Goal: Task Accomplishment & Management: Manage account settings

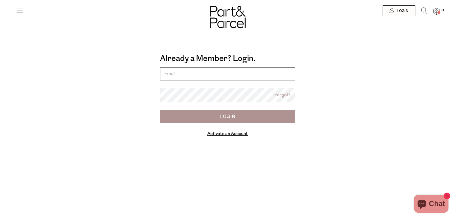
click at [196, 75] on input "email" at bounding box center [227, 73] width 135 height 13
type input "jenny@haycolandscapes.com"
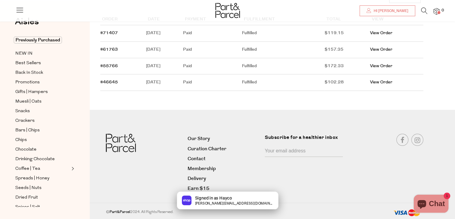
scroll to position [78, 0]
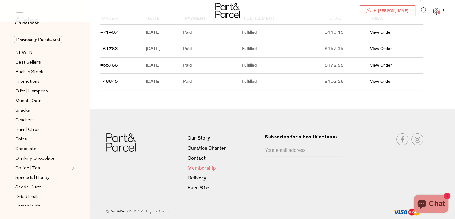
click at [200, 168] on link "Membership" at bounding box center [224, 168] width 73 height 8
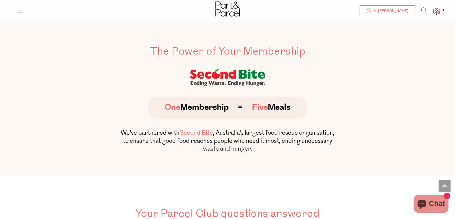
scroll to position [1590, 0]
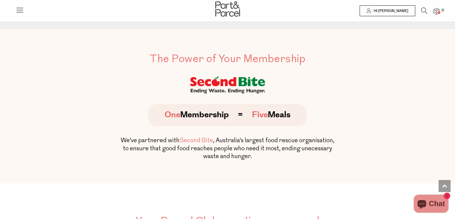
click at [394, 13] on link "Hi [PERSON_NAME]" at bounding box center [388, 10] width 56 height 11
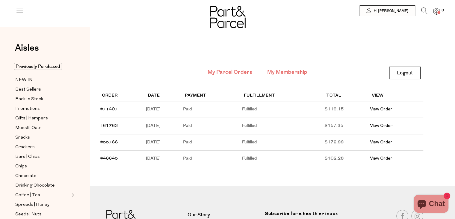
click at [297, 72] on link "My Membership" at bounding box center [287, 72] width 40 height 8
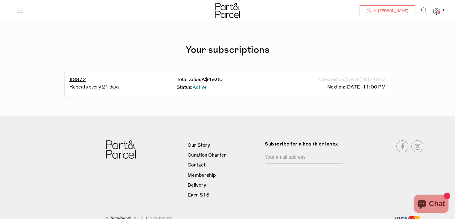
scroll to position [28, 0]
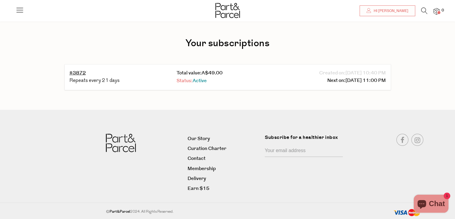
click at [205, 79] on span "Active" at bounding box center [200, 80] width 14 height 7
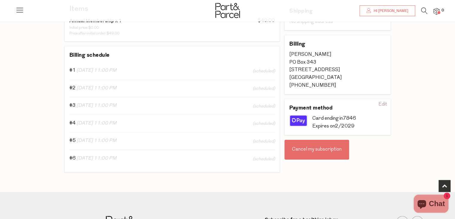
scroll to position [123, 0]
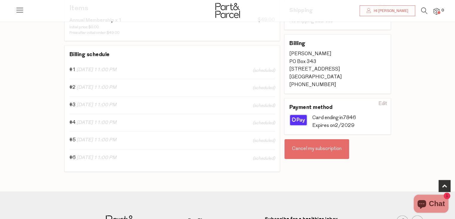
click at [325, 142] on div "Cancel my subscription" at bounding box center [317, 149] width 65 height 20
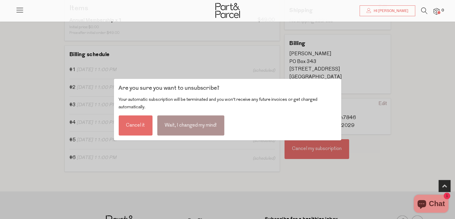
click at [139, 124] on div "Cancel it" at bounding box center [136, 125] width 34 height 20
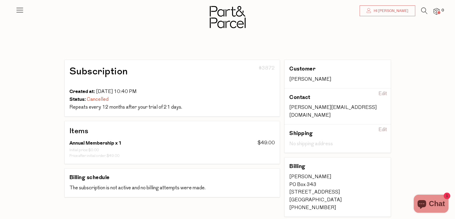
click at [397, 13] on span "Hi Jenny" at bounding box center [390, 10] width 36 height 5
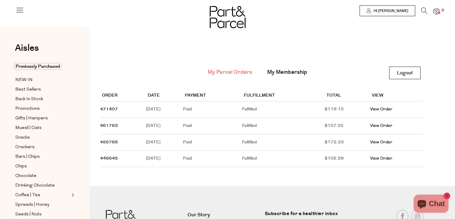
click at [405, 70] on link "Logout" at bounding box center [404, 72] width 31 height 13
